Goal: Navigation & Orientation: Find specific page/section

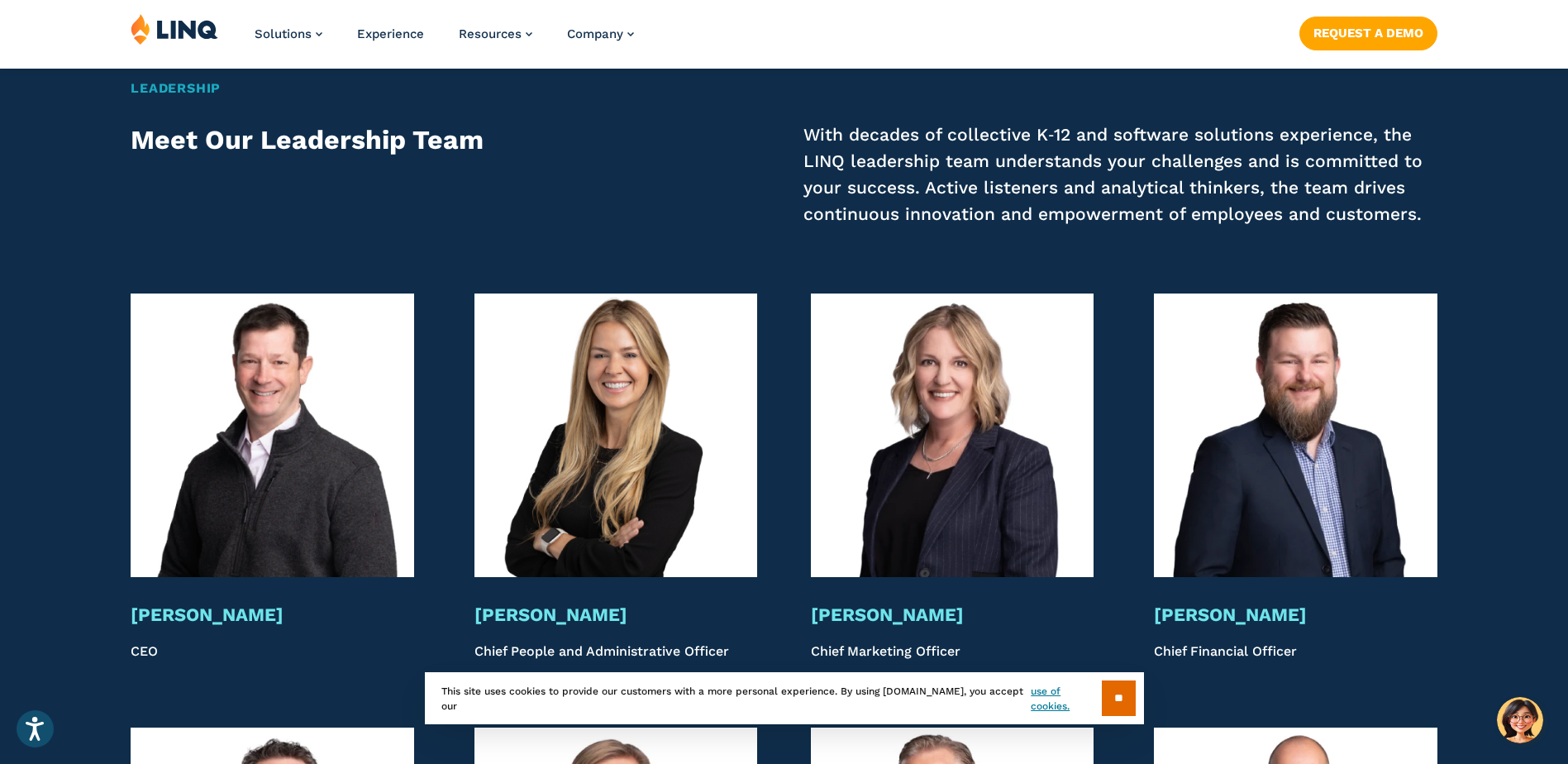
scroll to position [3223, 0]
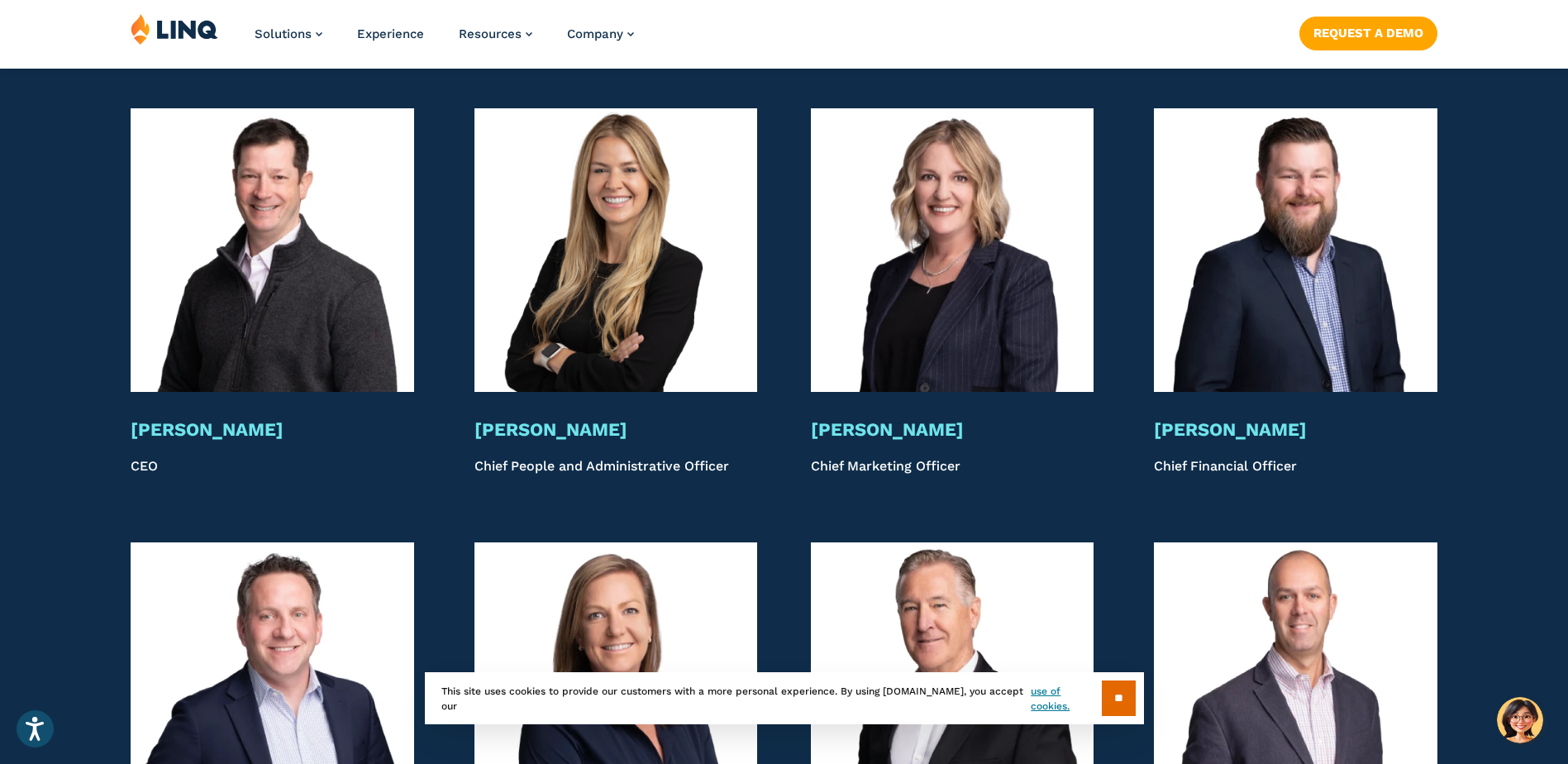
click at [273, 288] on img at bounding box center [273, 250] width 284 height 284
click at [1227, 476] on p "Chief Financial Officer" at bounding box center [1296, 467] width 284 height 20
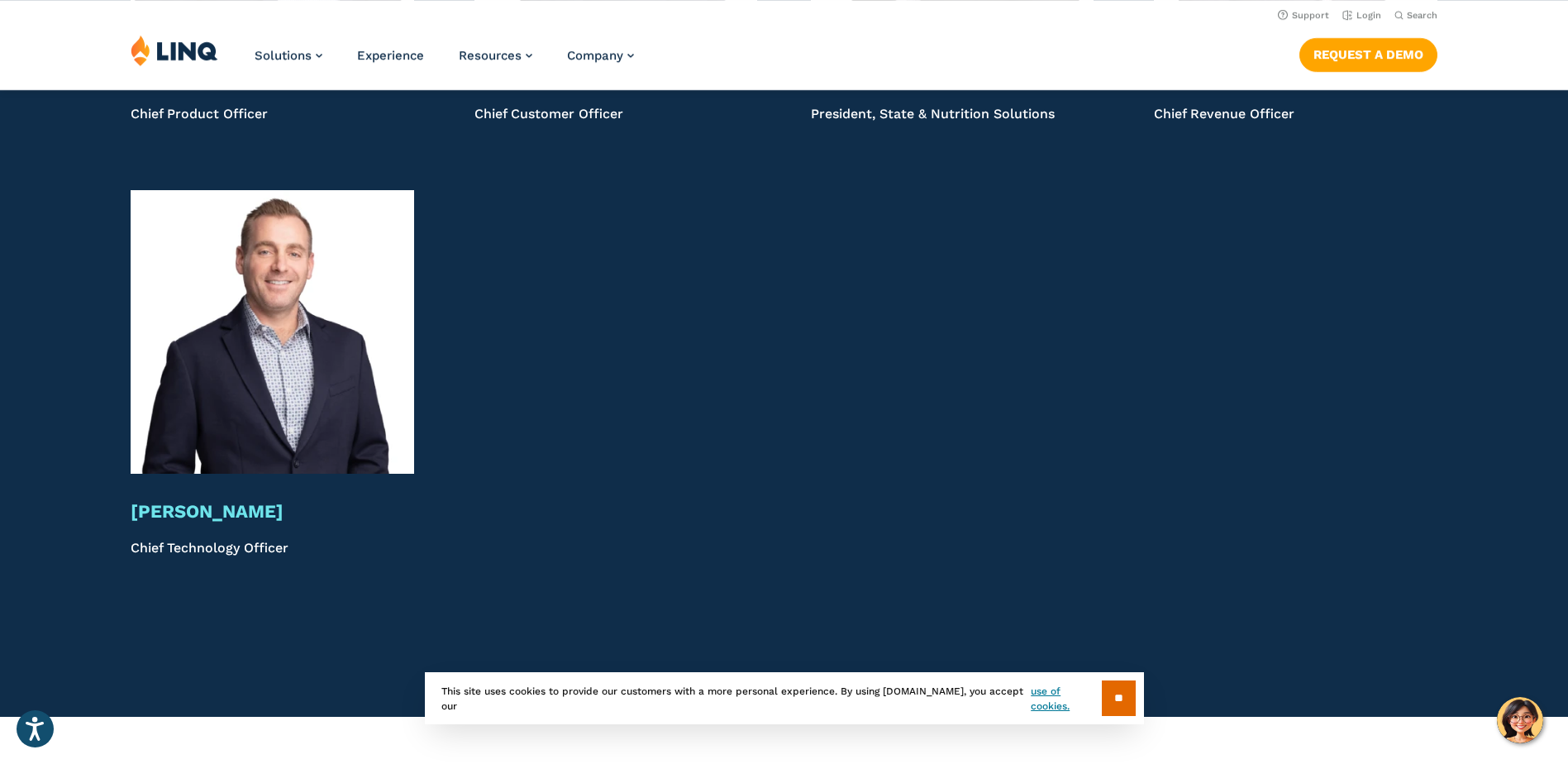
scroll to position [3946, 0]
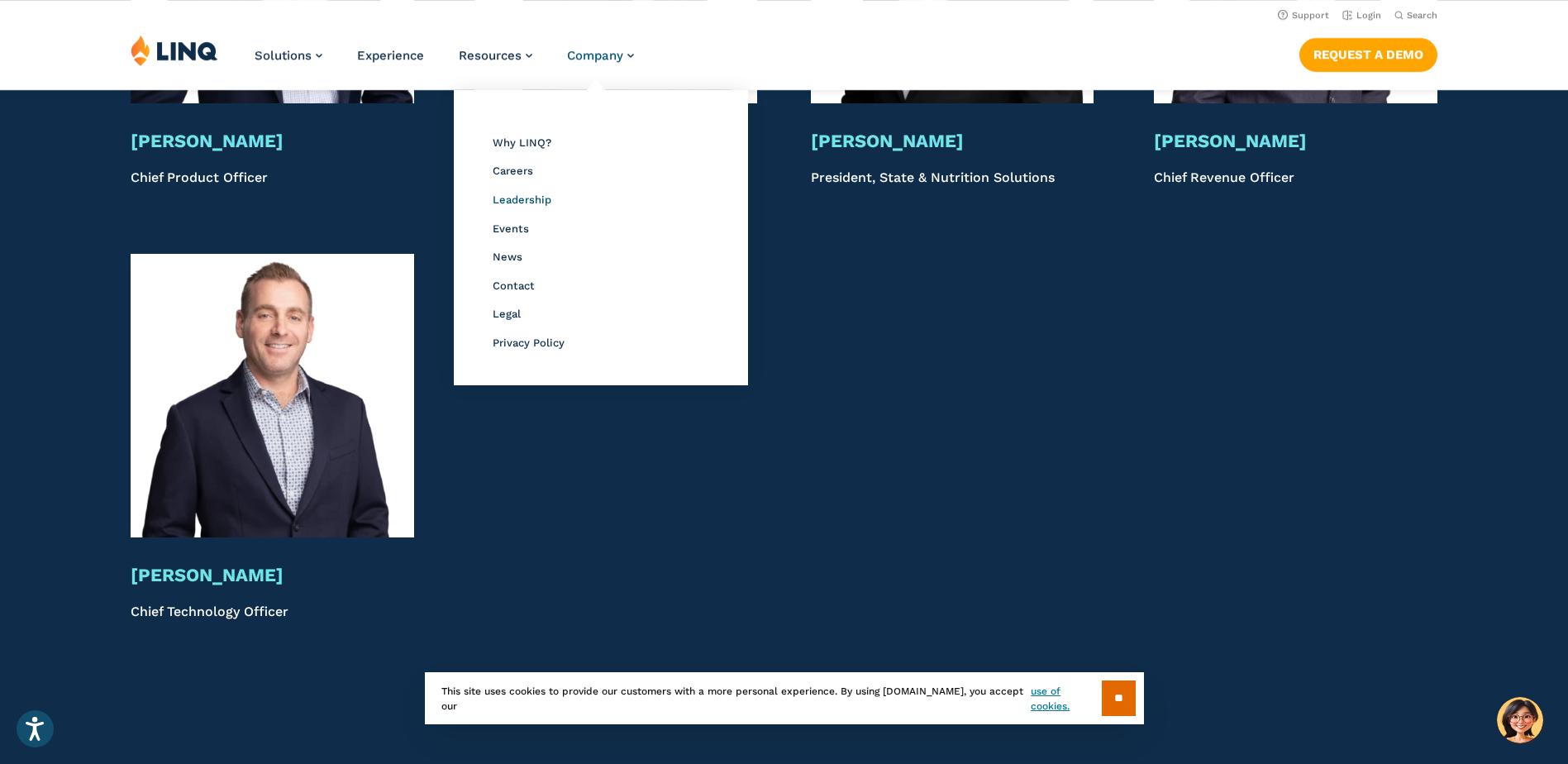
click at [510, 196] on span "Leadership" at bounding box center [522, 200] width 59 height 13
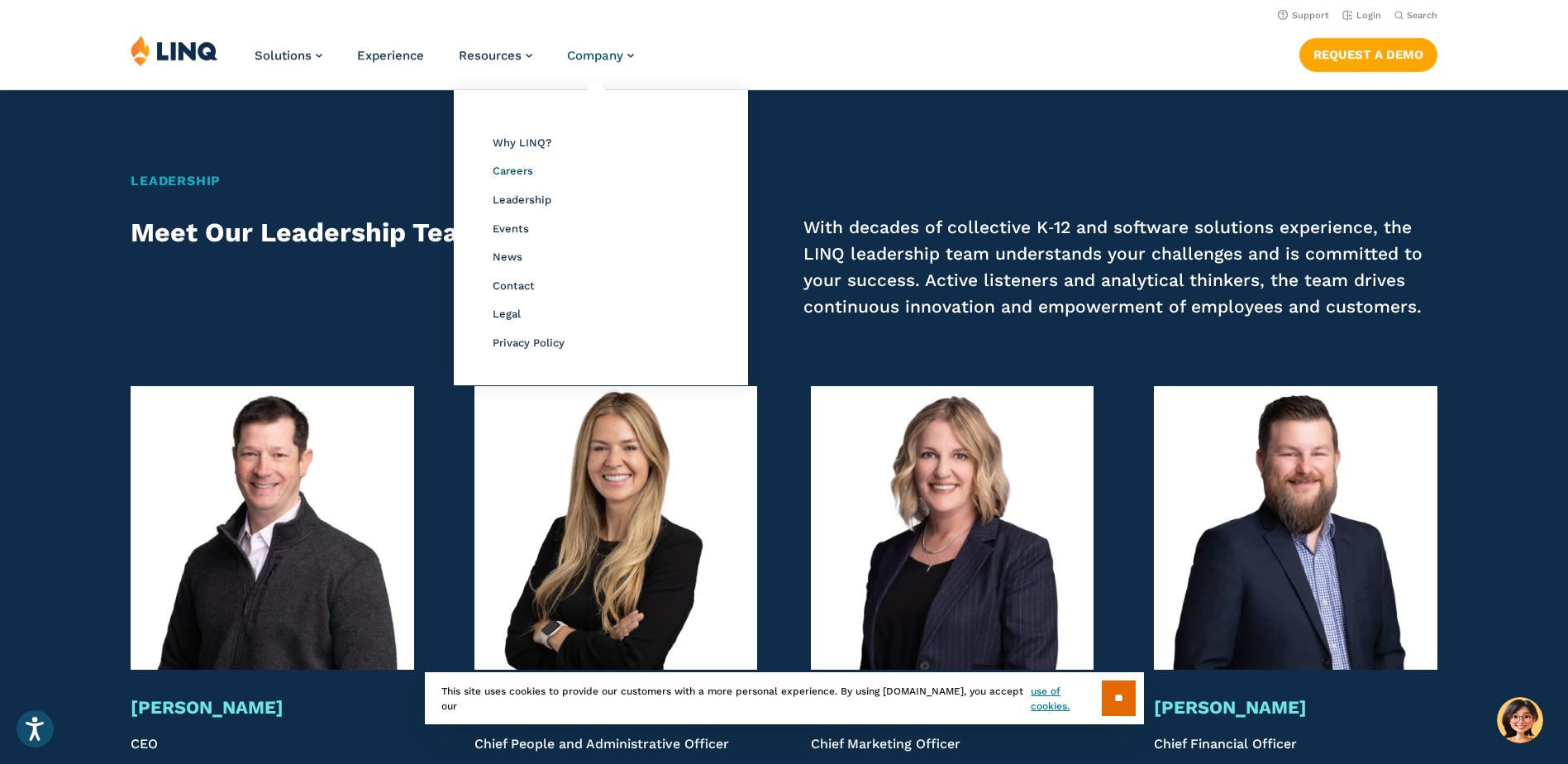
click at [520, 176] on span "Careers" at bounding box center [513, 171] width 41 height 13
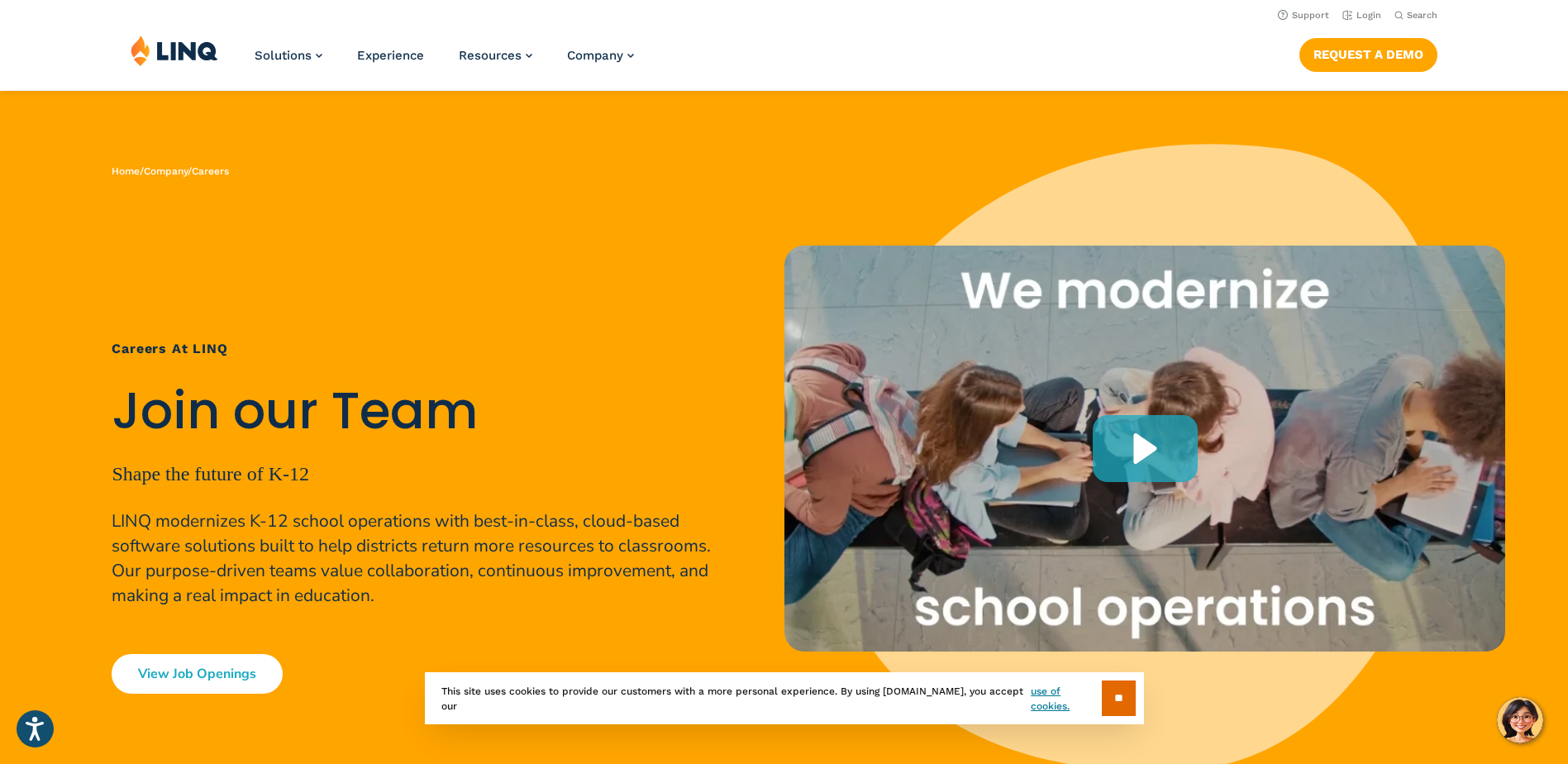
click at [180, 666] on link "View Job Openings" at bounding box center [197, 674] width 171 height 40
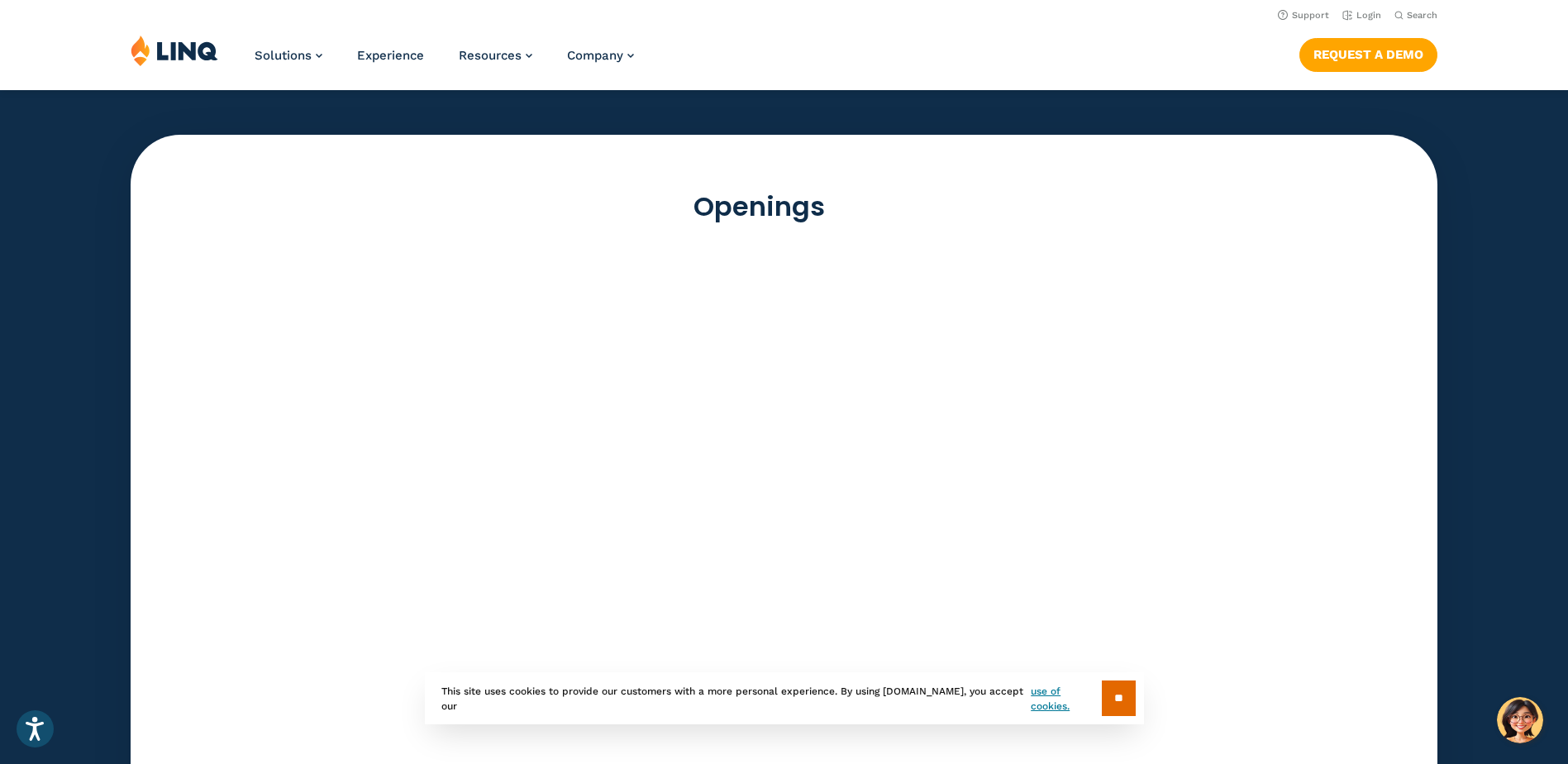
scroll to position [4384, 0]
